Goal: Transaction & Acquisition: Book appointment/travel/reservation

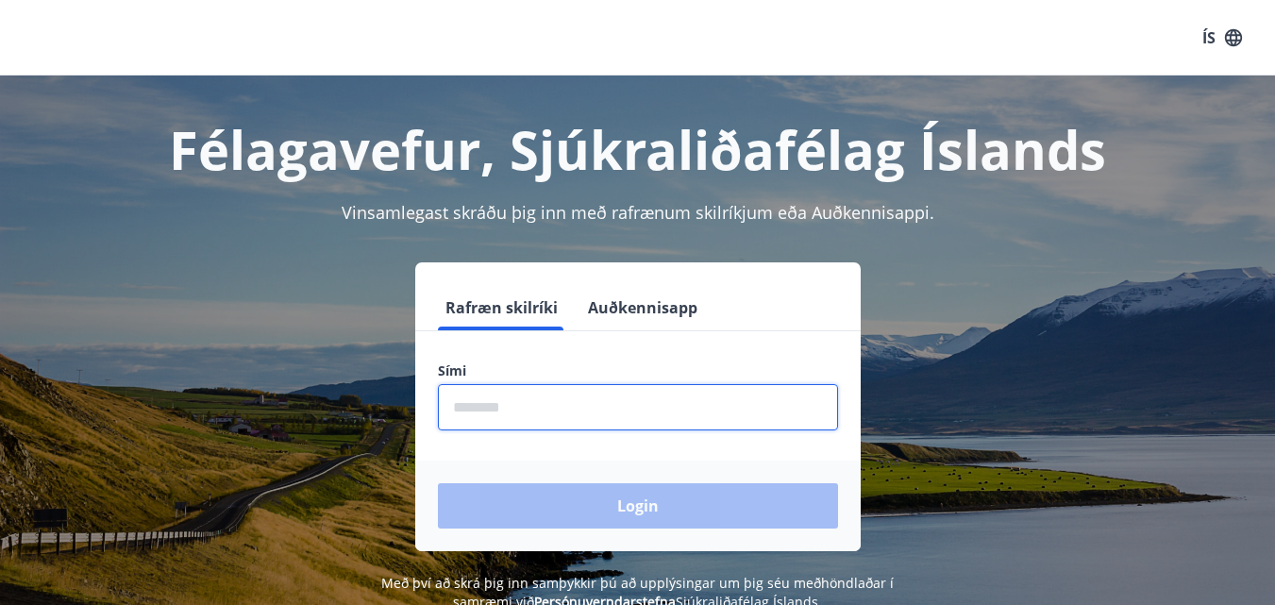
click at [461, 408] on input "phone" at bounding box center [638, 407] width 400 height 46
type input "********"
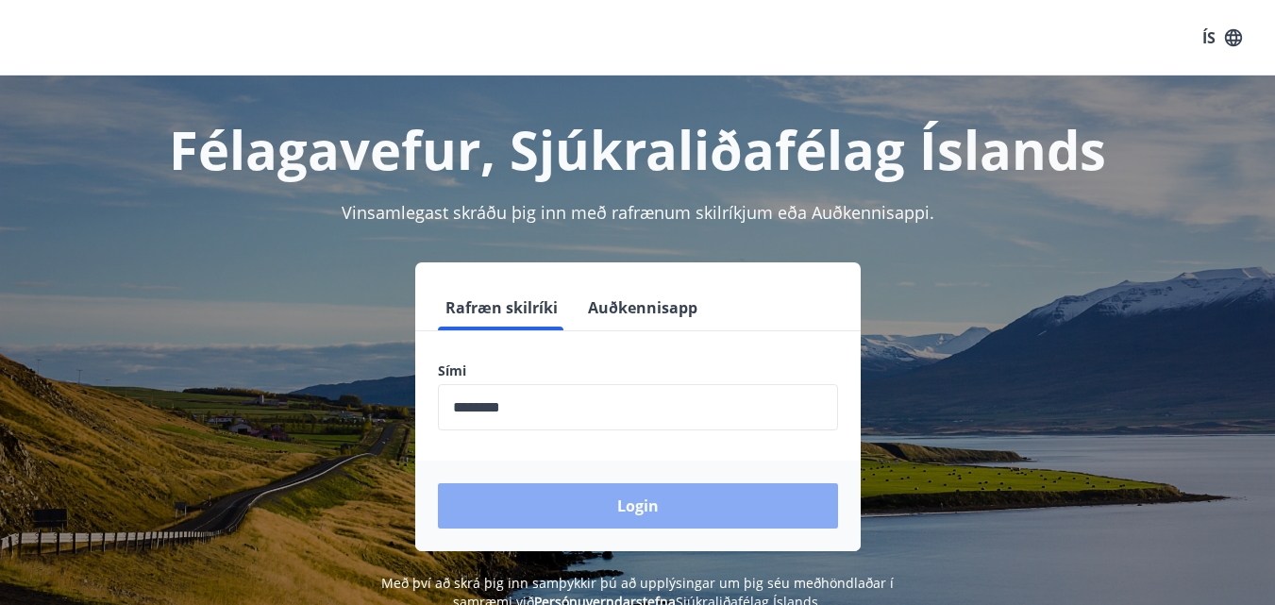
click at [632, 505] on button "Login" at bounding box center [638, 505] width 400 height 45
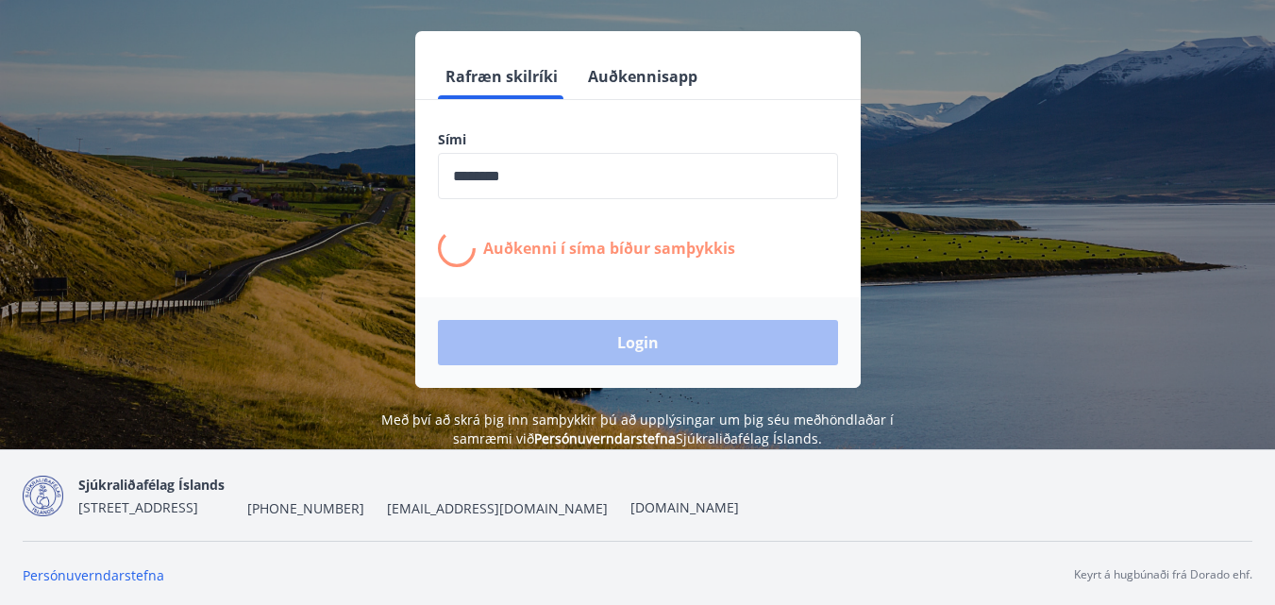
scroll to position [234, 0]
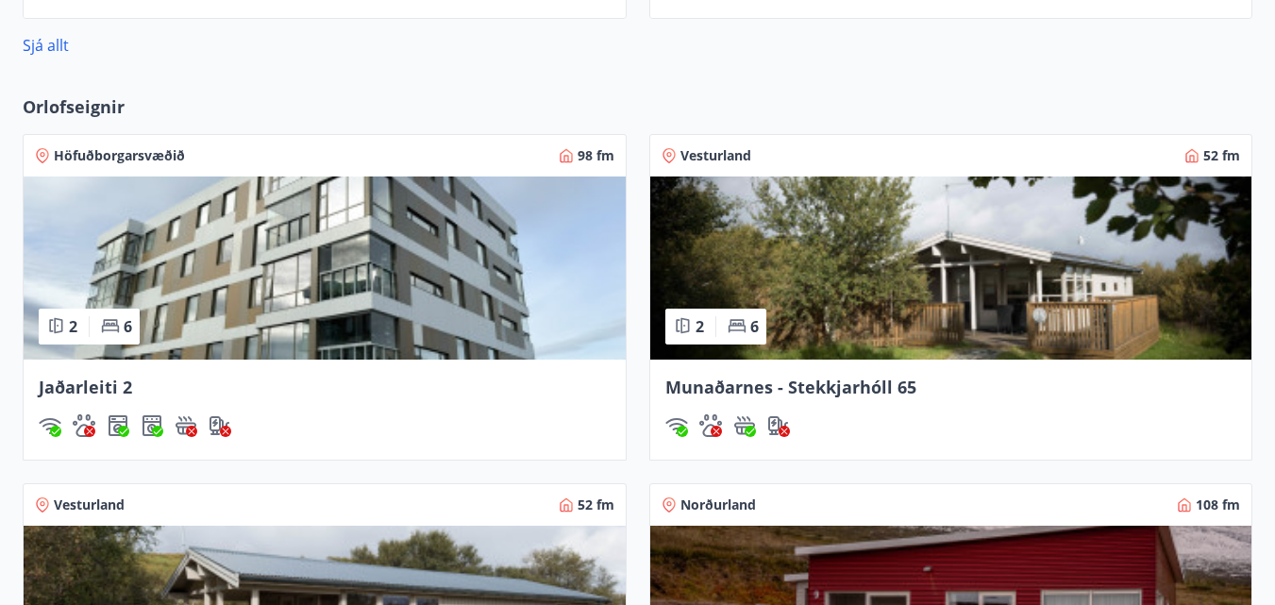
scroll to position [1133, 0]
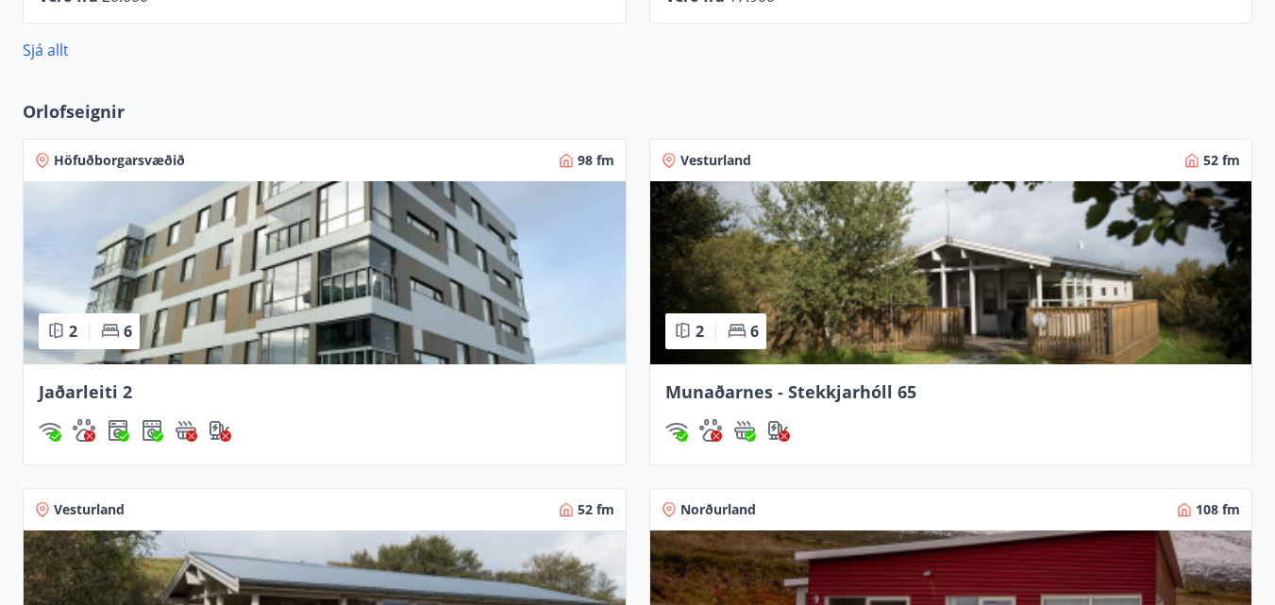
click at [228, 275] on img at bounding box center [325, 272] width 602 height 183
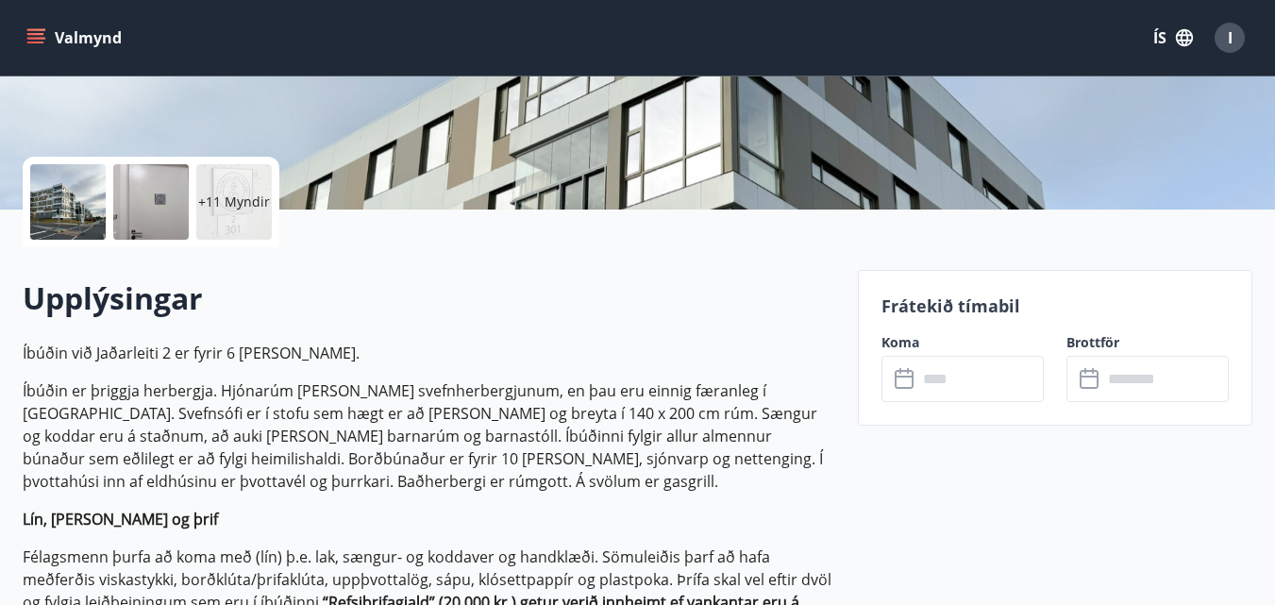
scroll to position [378, 0]
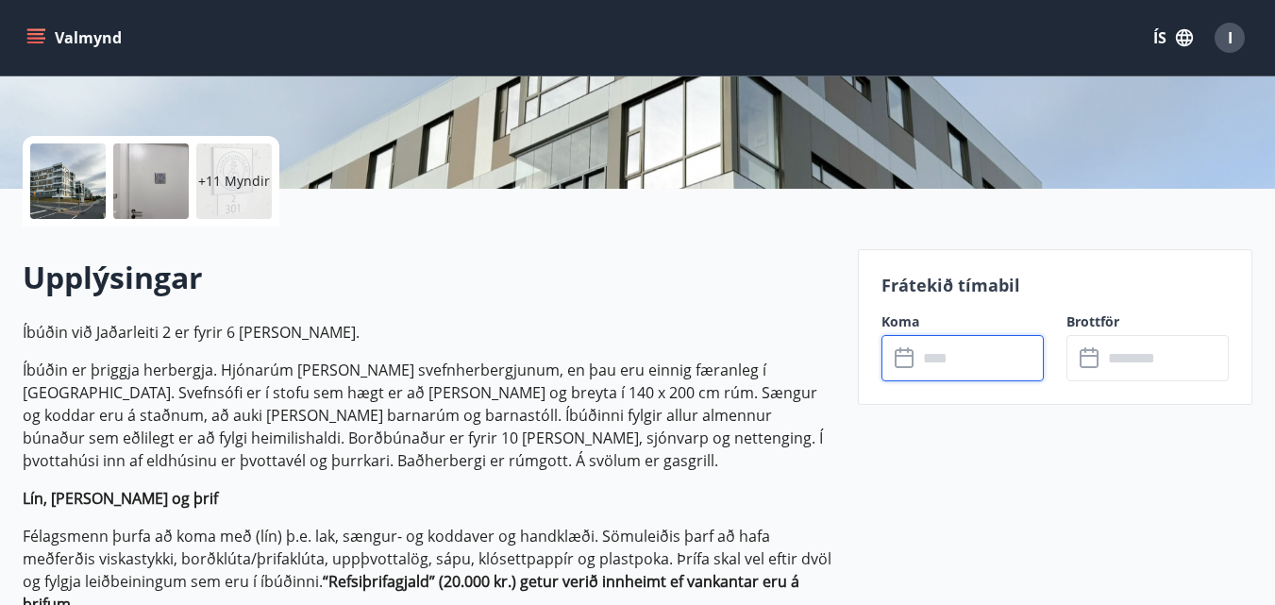
click at [943, 353] on input "text" at bounding box center [981, 358] width 126 height 46
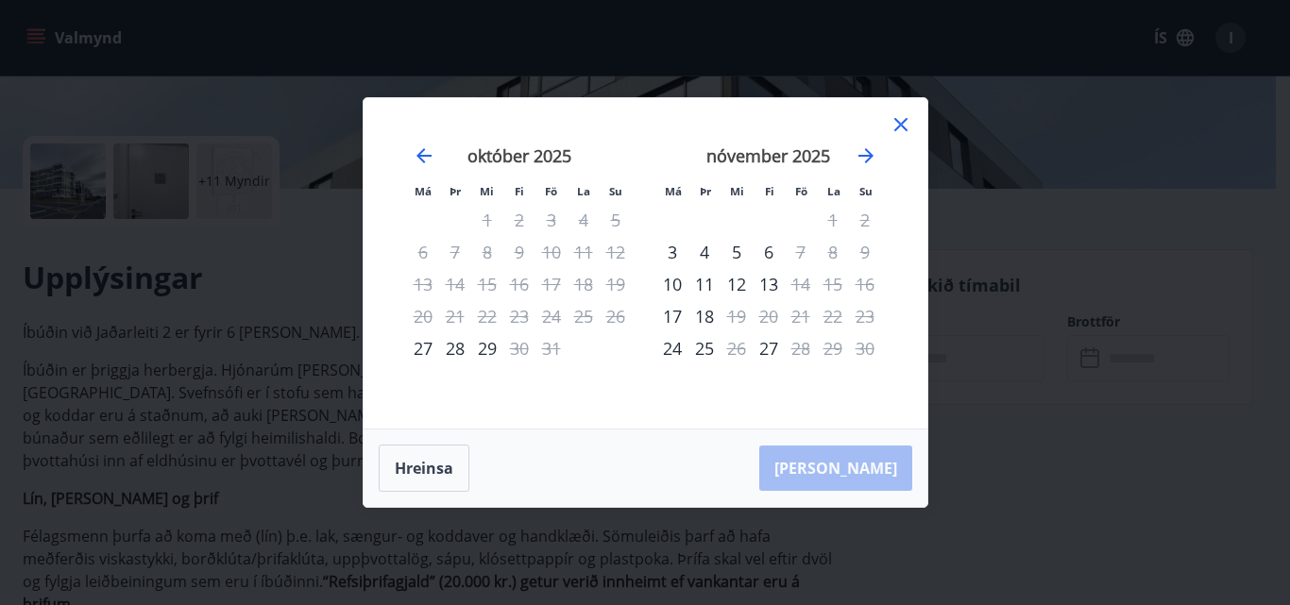
click at [450, 347] on div "28" at bounding box center [455, 348] width 32 height 32
click at [489, 348] on div "29" at bounding box center [487, 348] width 32 height 32
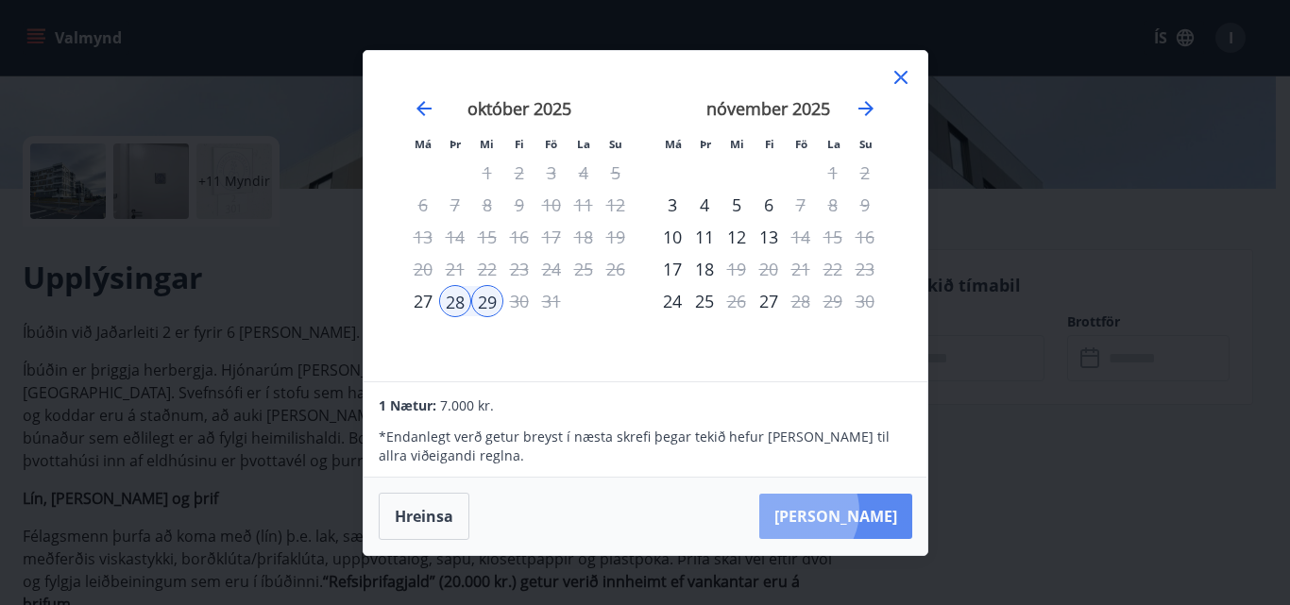
click at [852, 511] on button "[PERSON_NAME]" at bounding box center [835, 516] width 153 height 45
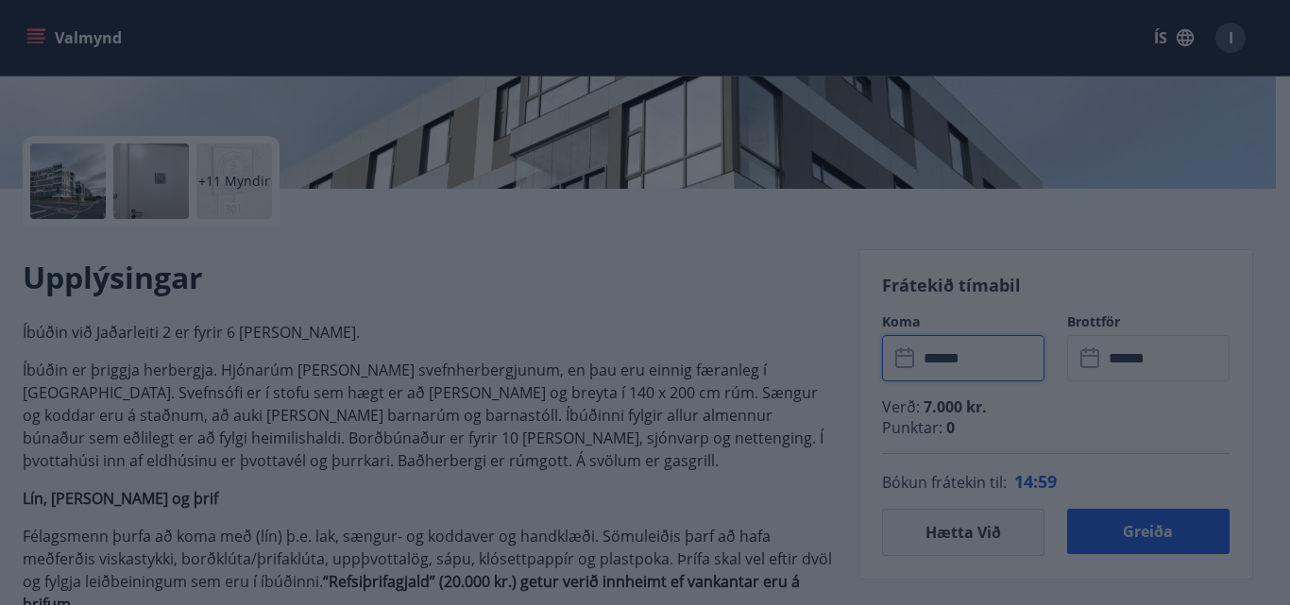
type input "******"
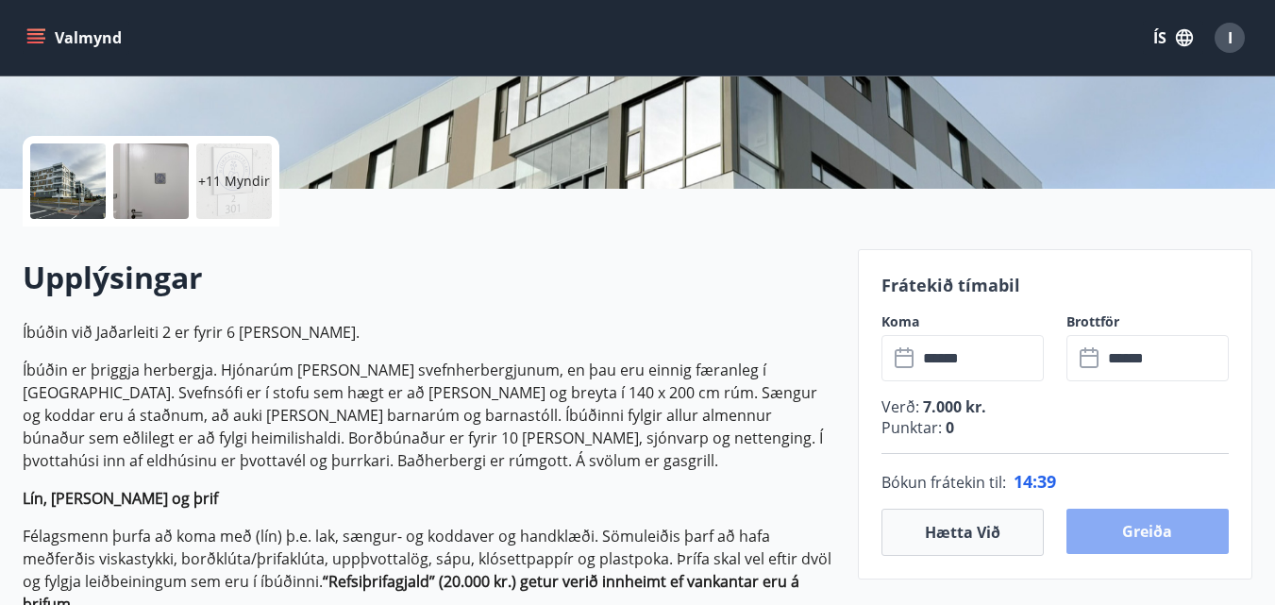
click at [1138, 534] on button "Greiða" at bounding box center [1148, 531] width 162 height 45
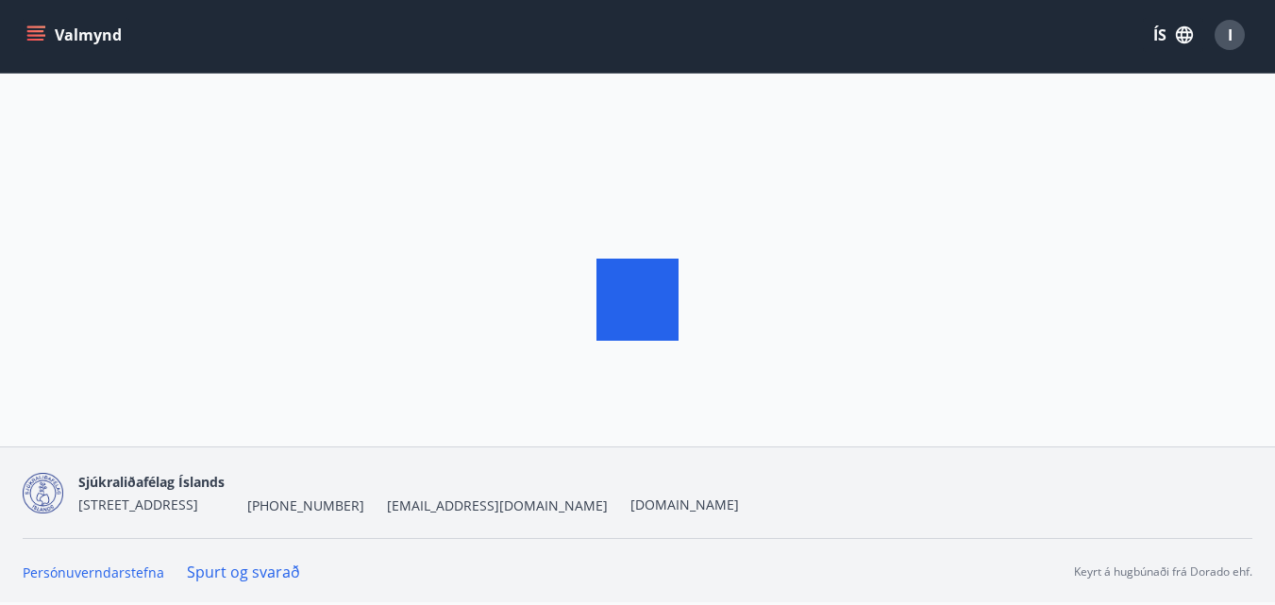
scroll to position [378, 0]
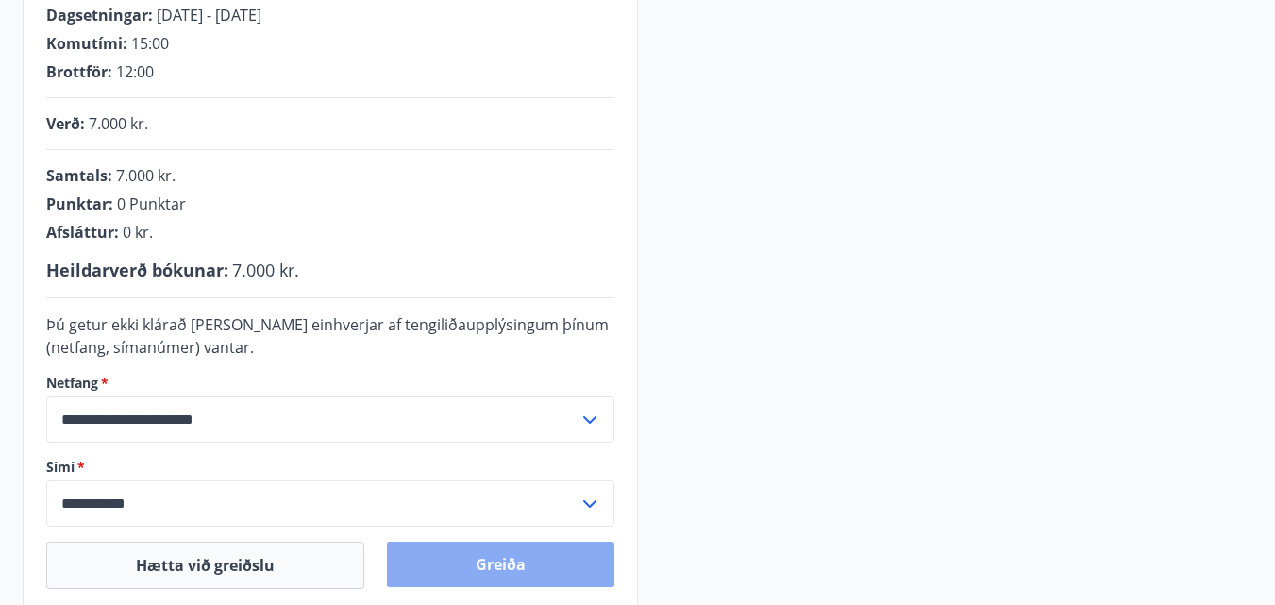
click at [506, 563] on button "Greiða" at bounding box center [501, 564] width 228 height 45
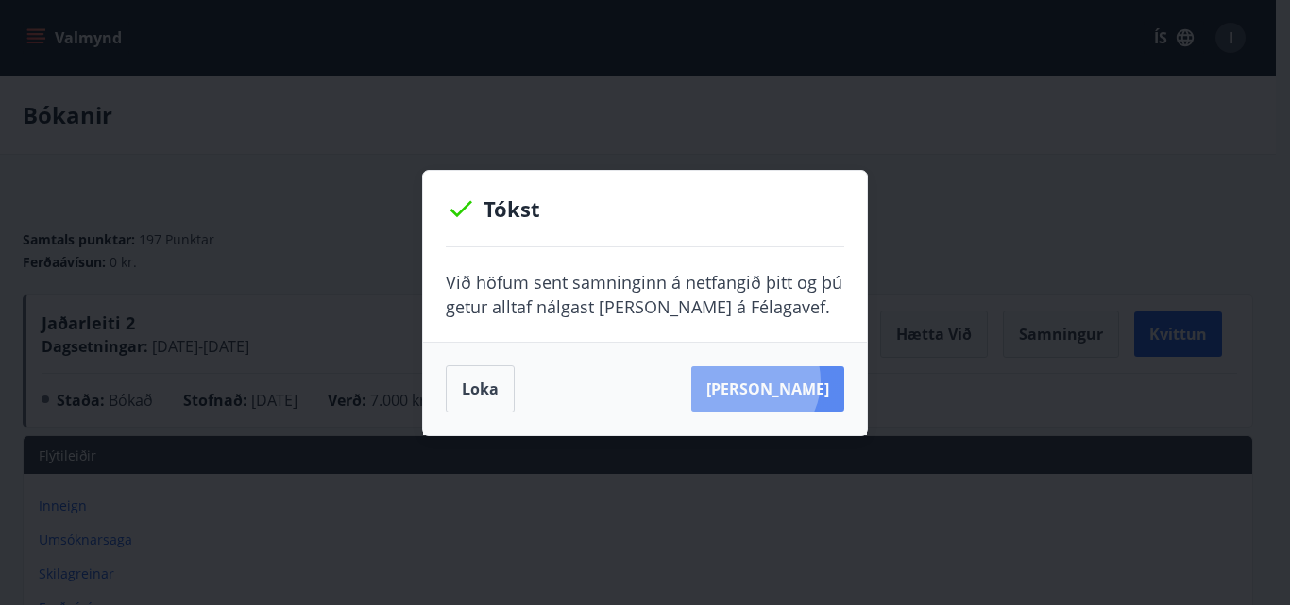
click at [777, 380] on button "Sjá samning" at bounding box center [767, 388] width 153 height 45
